Goal: Check status: Check status

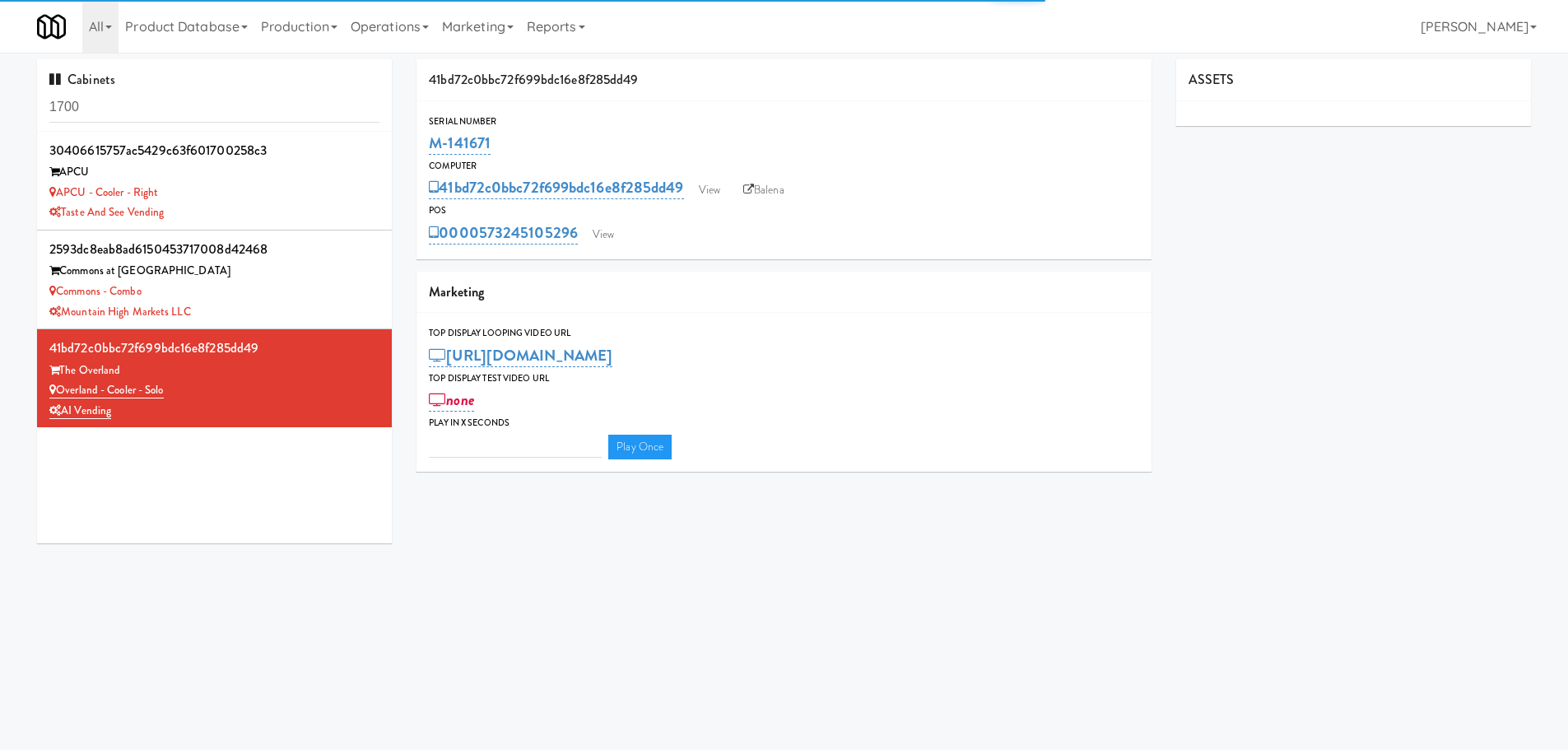
type input "3"
click at [389, 33] on link "Operations" at bounding box center [389, 26] width 92 height 53
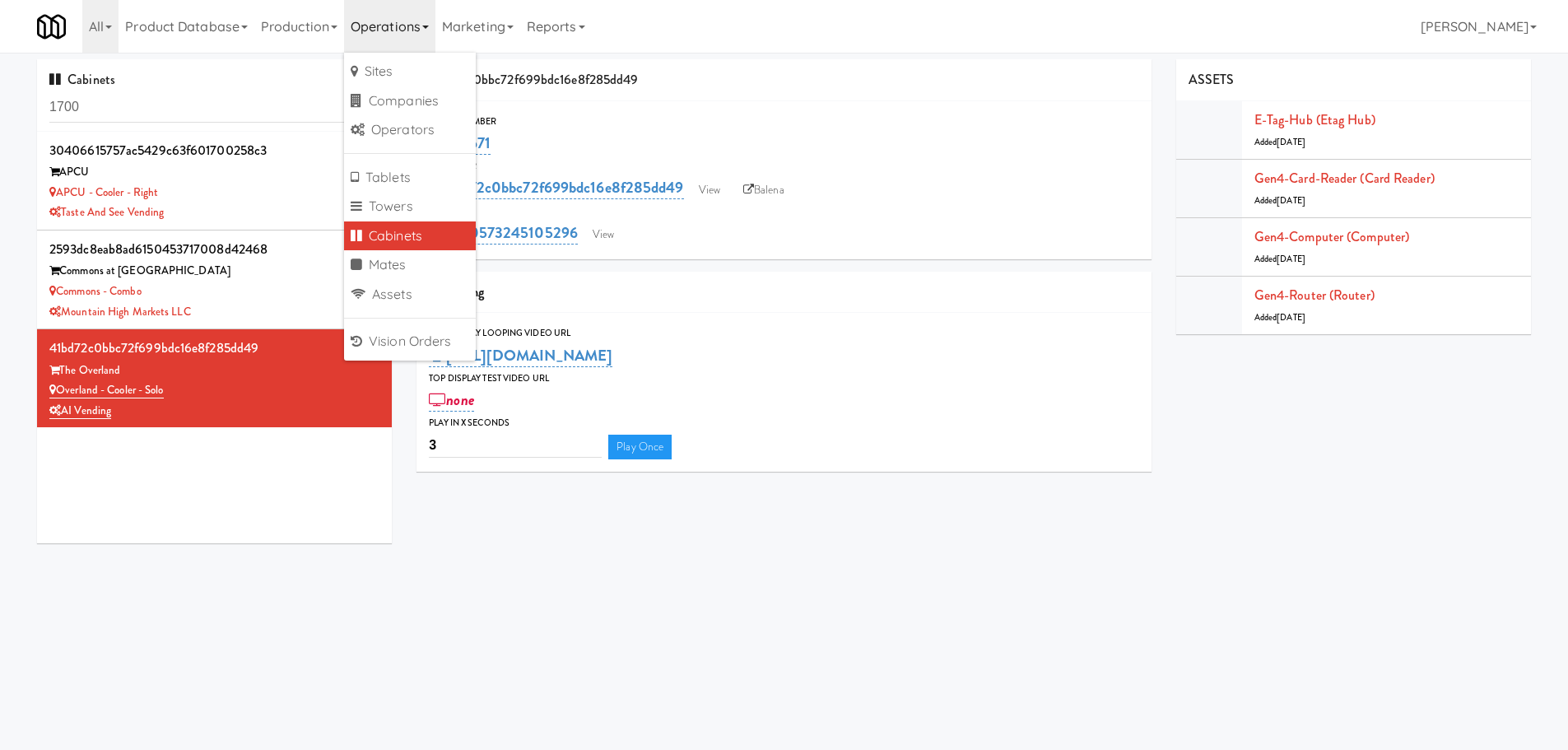
click at [402, 325] on ul "Sites Companies Operators Tablets Towers Cabinets Mates Assets Vision Orders" at bounding box center [410, 206] width 131 height 308
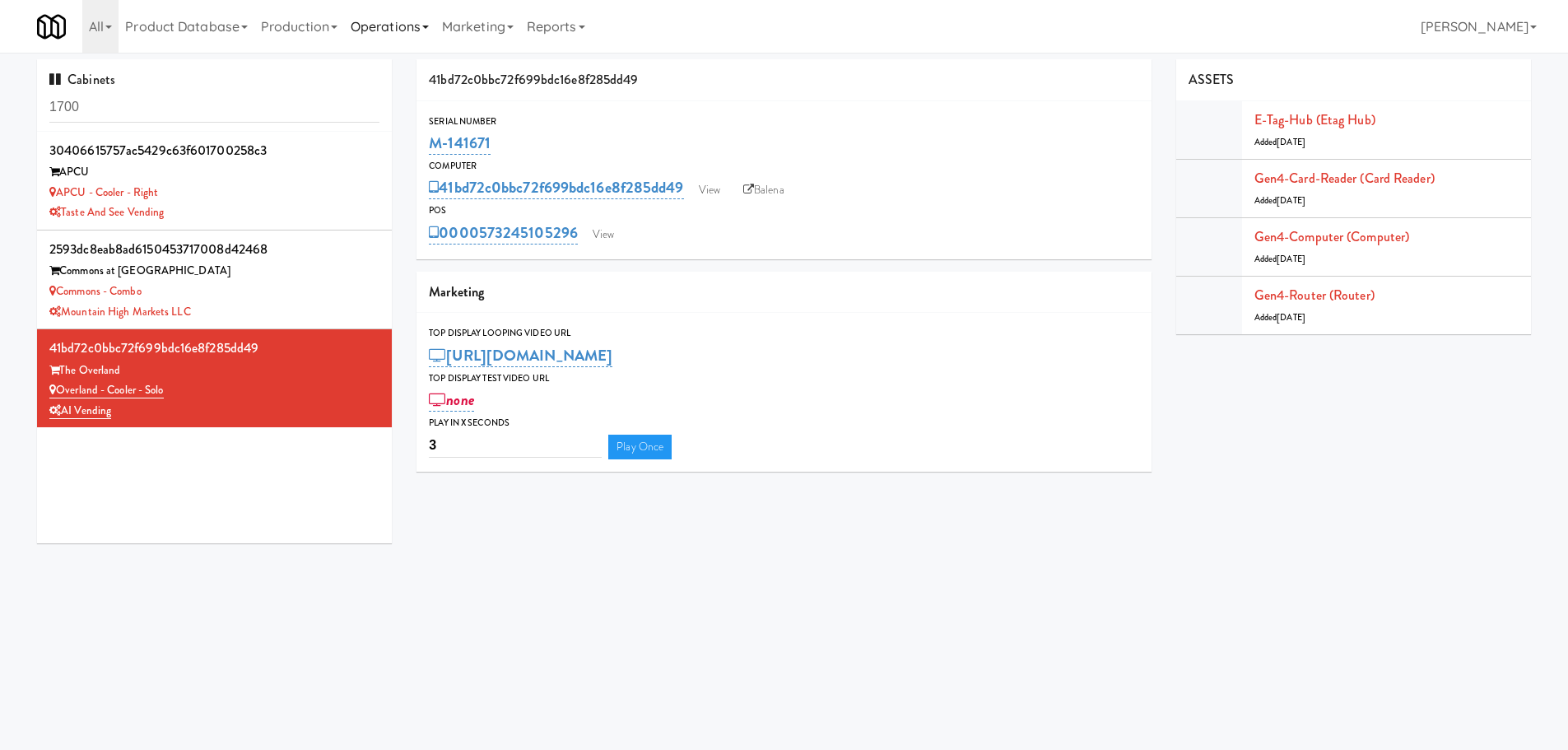
click at [386, 40] on link "Operations" at bounding box center [389, 26] width 92 height 53
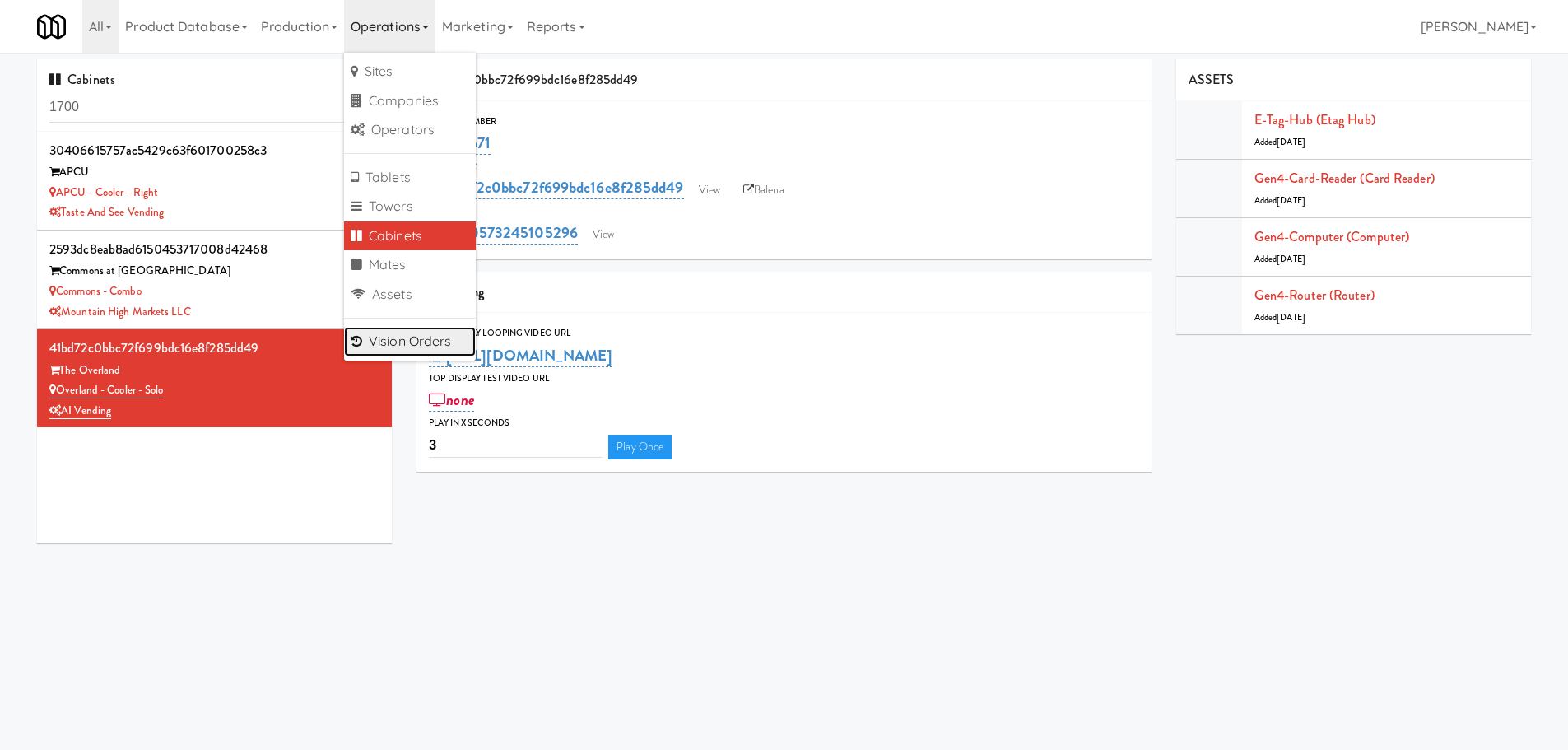
click at [417, 335] on link "Vision Orders" at bounding box center [410, 341] width 131 height 30
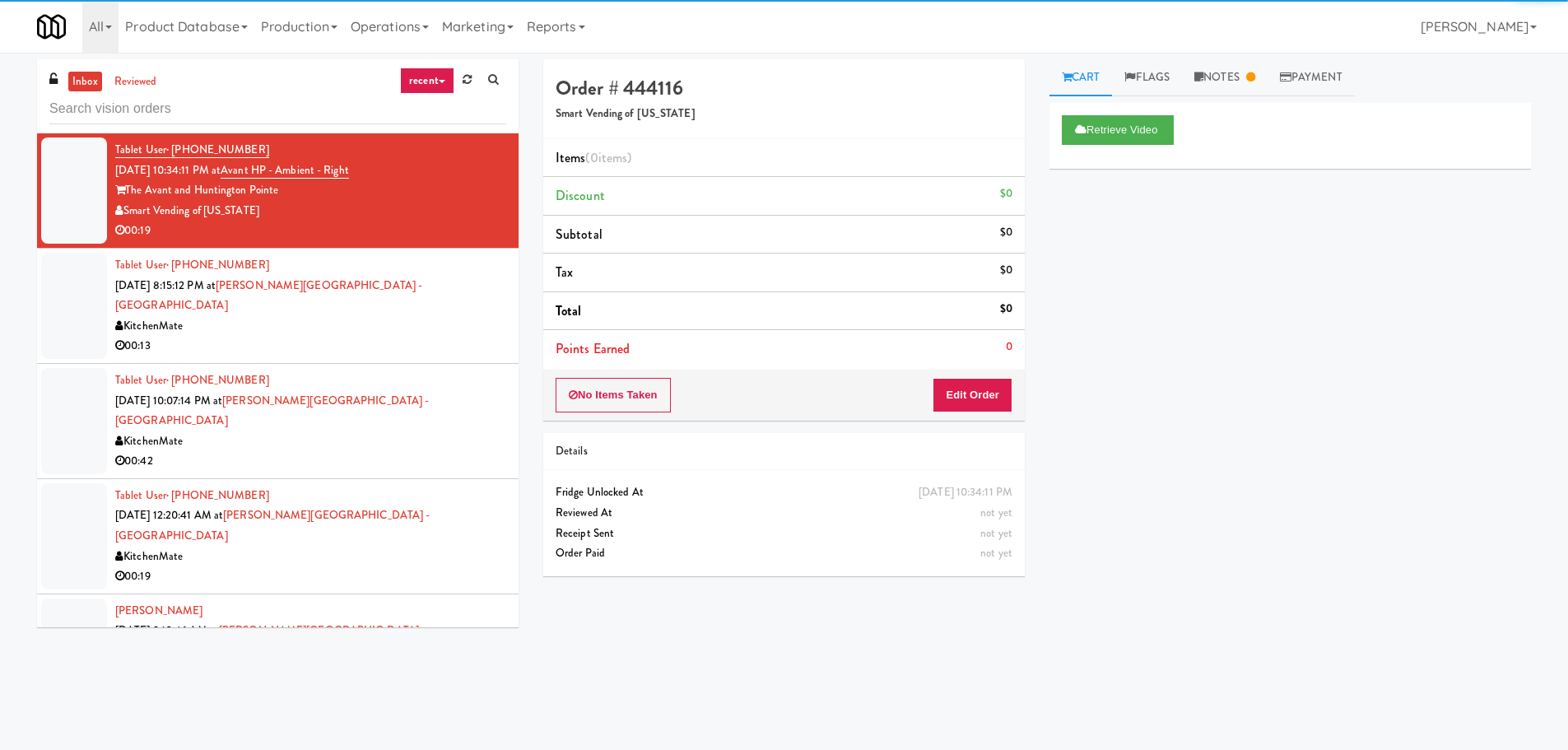
click at [234, 105] on input "text" at bounding box center [278, 108] width 457 height 31
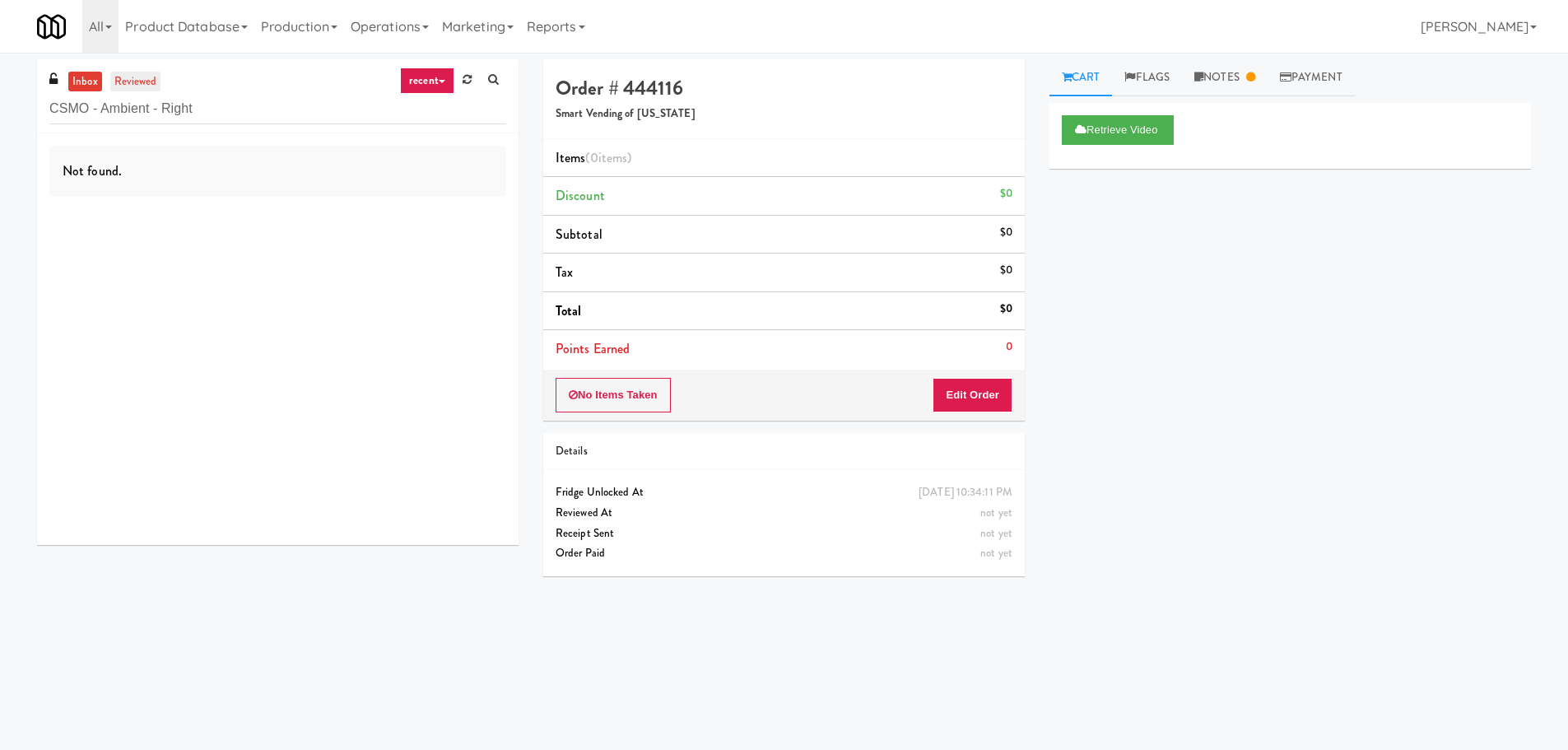
type input "CSMO - Ambient - Right"
click at [145, 76] on link "reviewed" at bounding box center [135, 81] width 51 height 20
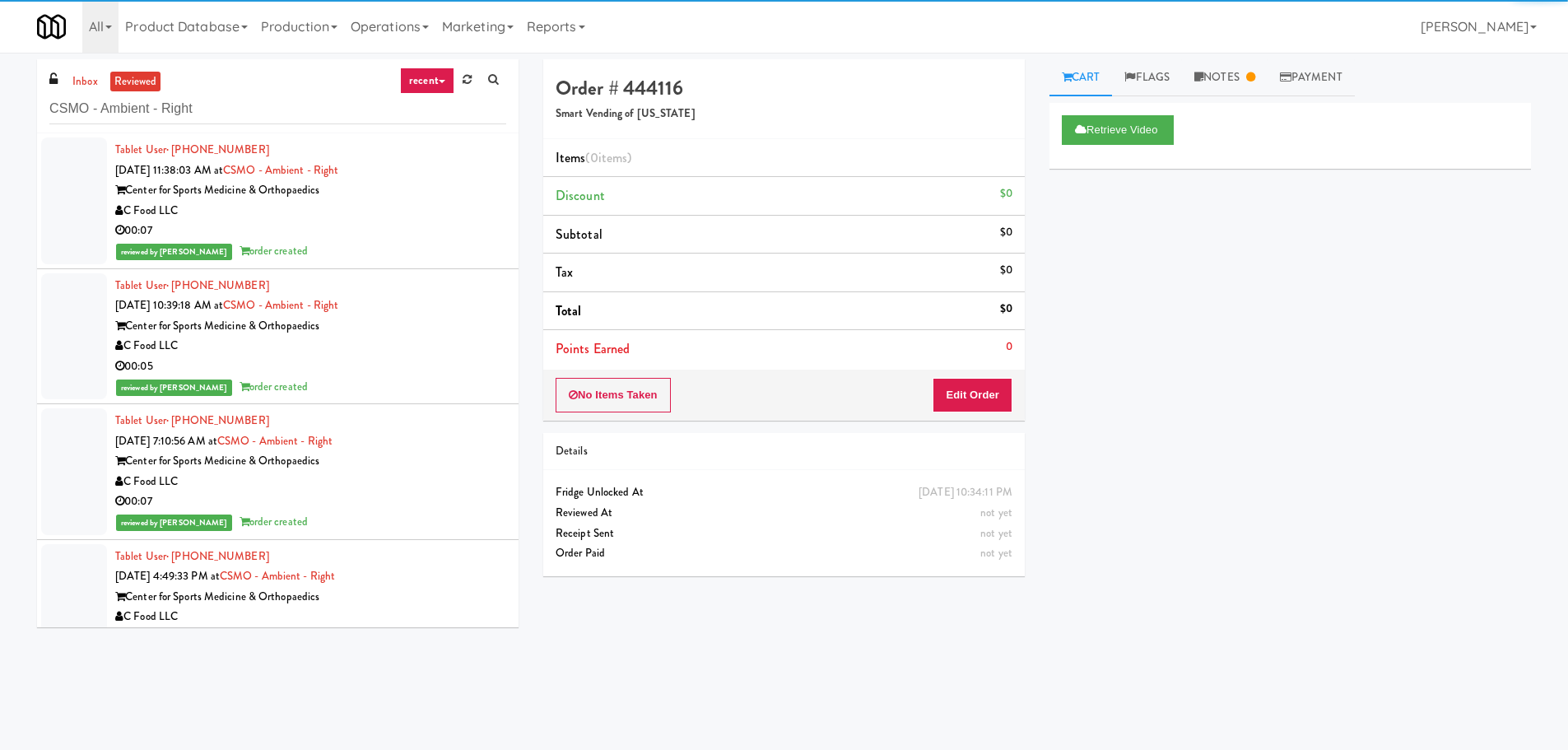
click at [418, 211] on div "C Food LLC" at bounding box center [311, 211] width 391 height 20
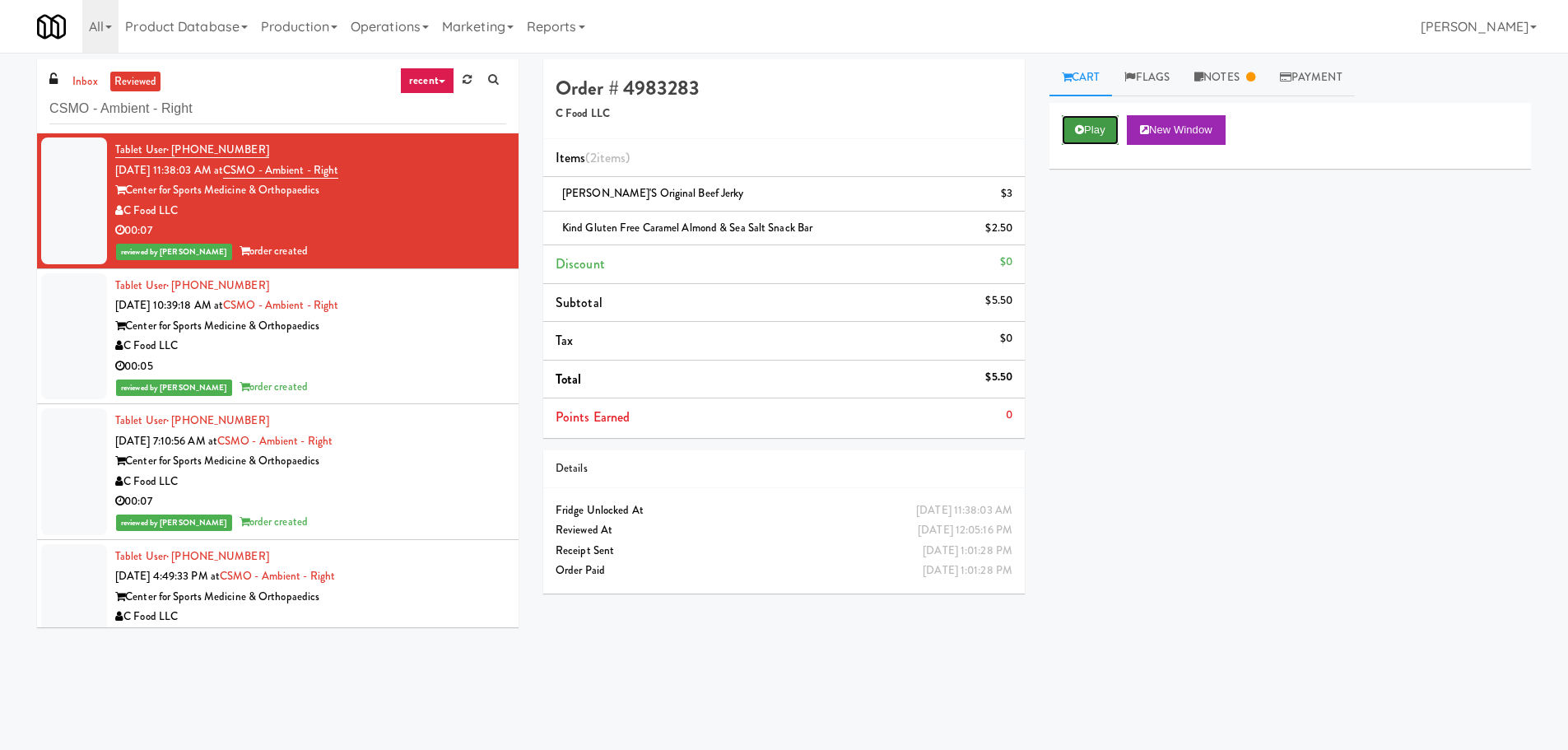
click at [1085, 124] on button "Play" at bounding box center [1090, 130] width 56 height 30
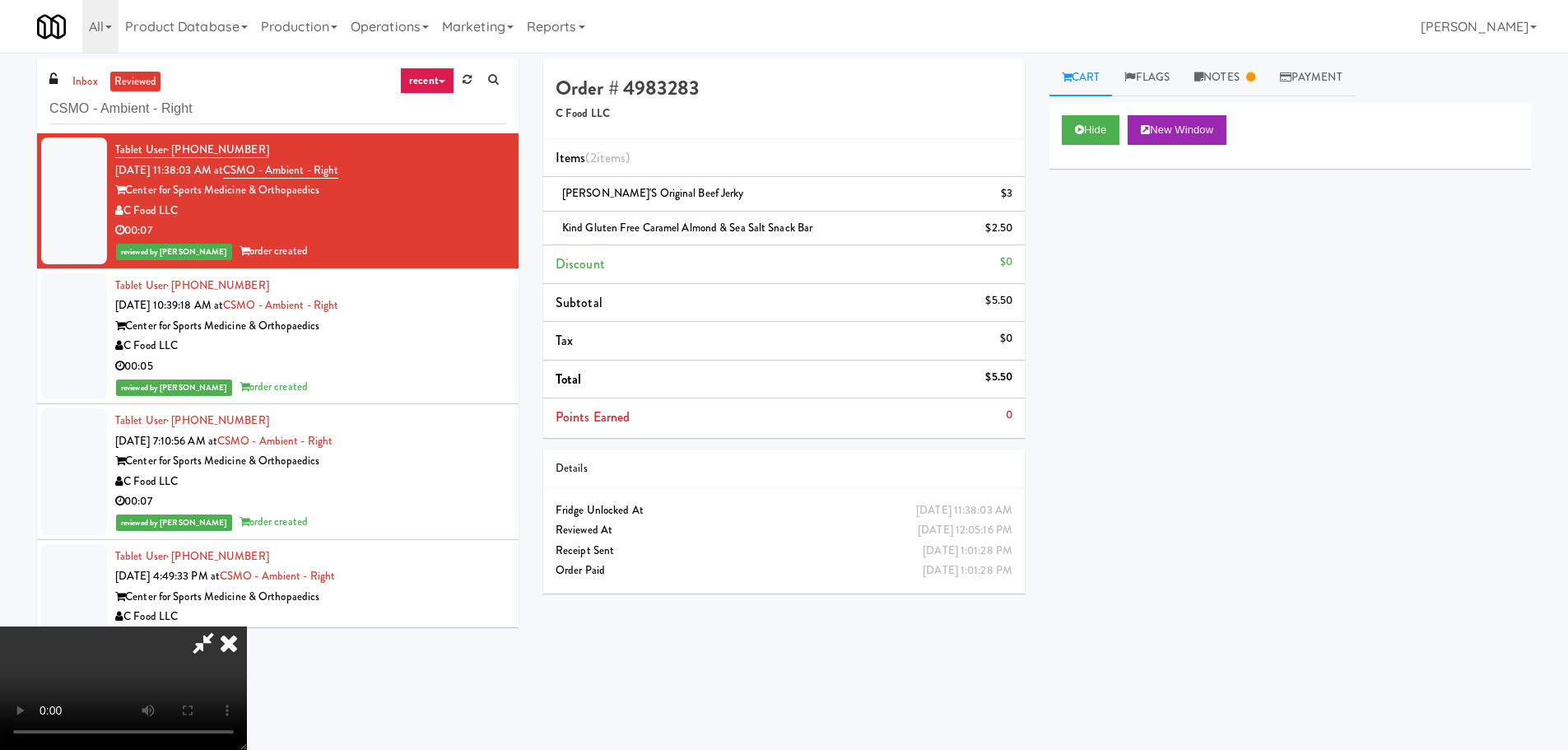
click at [417, 349] on div "C Food LLC" at bounding box center [311, 346] width 391 height 20
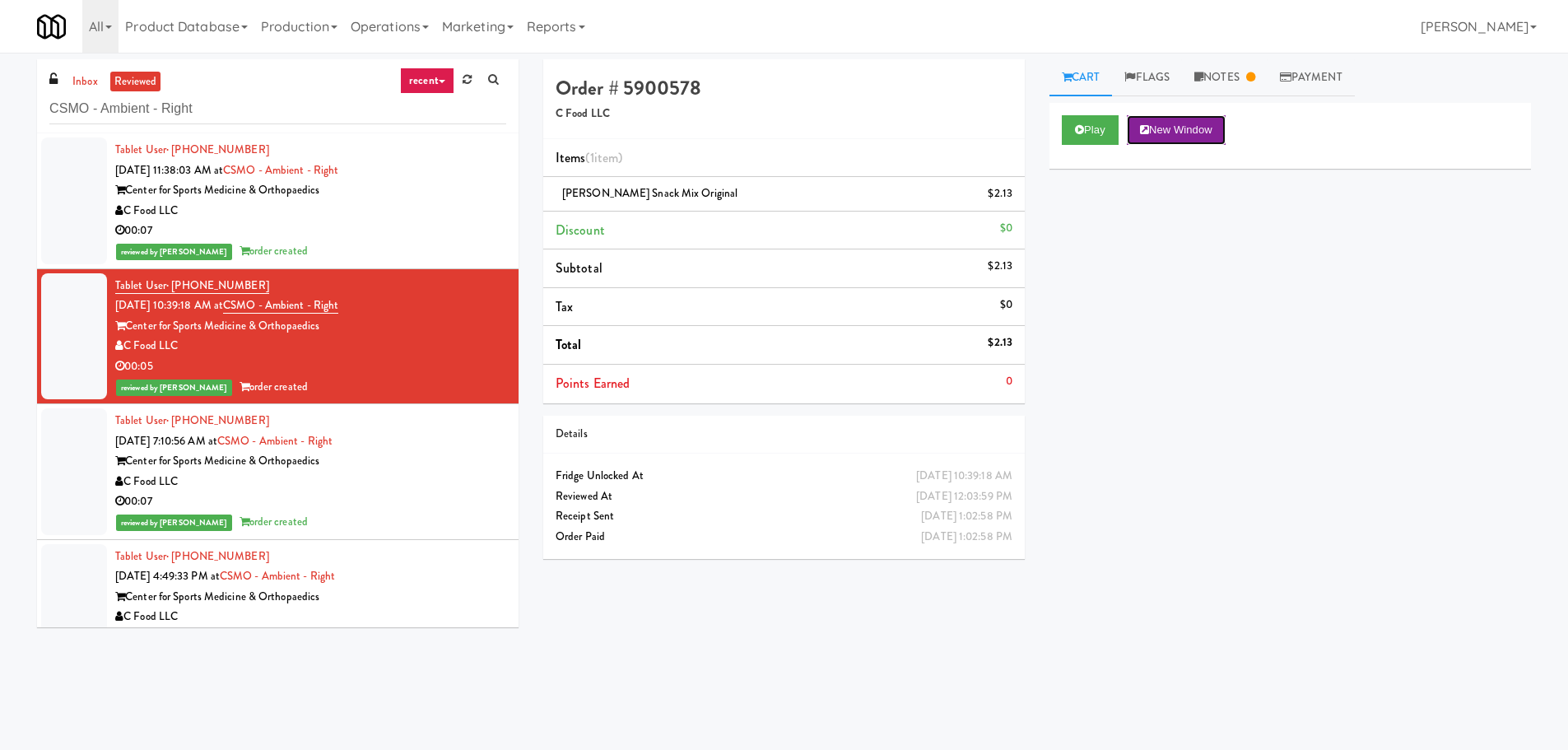
click at [1201, 131] on button "New Window" at bounding box center [1176, 130] width 99 height 30
